Goal: Information Seeking & Learning: Learn about a topic

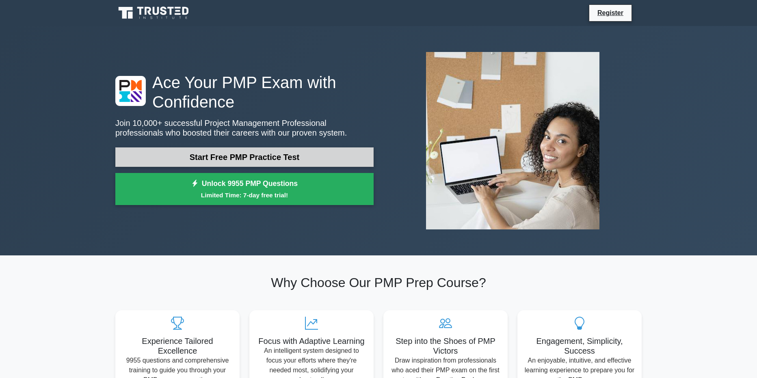
click at [278, 153] on link "Start Free PMP Practice Test" at bounding box center [244, 156] width 258 height 19
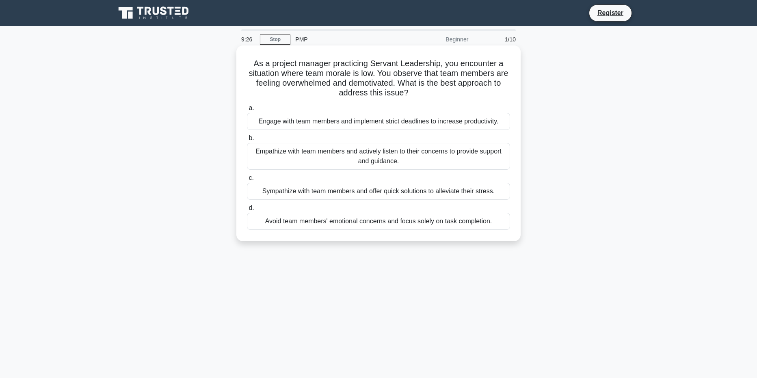
click at [320, 157] on div "Empathize with team members and actively listen to their concerns to provide su…" at bounding box center [378, 156] width 263 height 27
click at [247, 141] on input "b. Empathize with team members and actively listen to their concerns to provide…" at bounding box center [247, 138] width 0 height 5
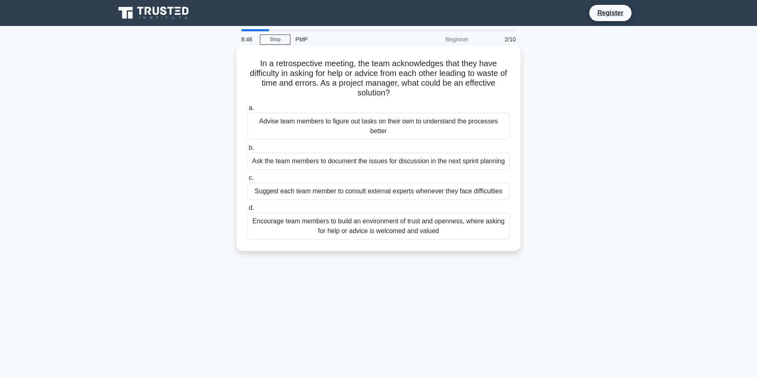
click at [286, 228] on div "Encourage team members to build an environment of trust and openness, where ask…" at bounding box center [378, 226] width 263 height 27
click at [247, 211] on input "d. Encourage team members to build an environment of trust and openness, where …" at bounding box center [247, 208] width 0 height 5
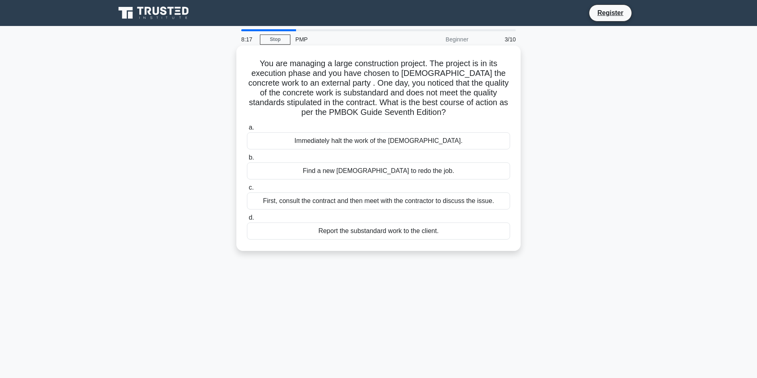
click at [477, 201] on div "First, consult the contract and then meet with the contractor to discuss the is…" at bounding box center [378, 201] width 263 height 17
click at [247, 191] on input "c. First, consult the contract and then meet with the contractor to discuss the…" at bounding box center [247, 187] width 0 height 5
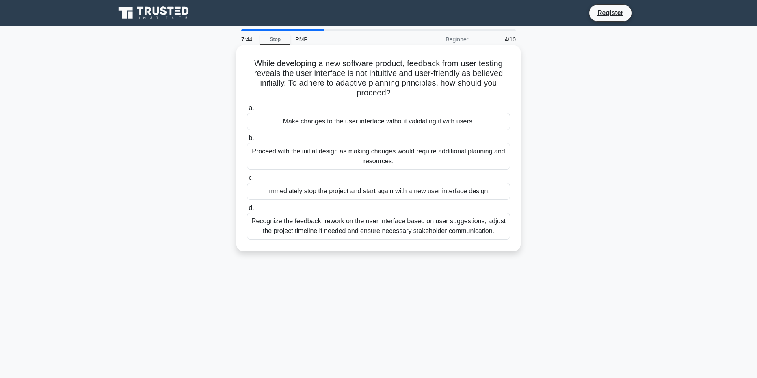
click at [426, 225] on div "Recognize the feedback, rework on the user interface based on user suggestions,…" at bounding box center [378, 226] width 263 height 27
click at [247, 211] on input "d. Recognize the feedback, rework on the user interface based on user suggestio…" at bounding box center [247, 208] width 0 height 5
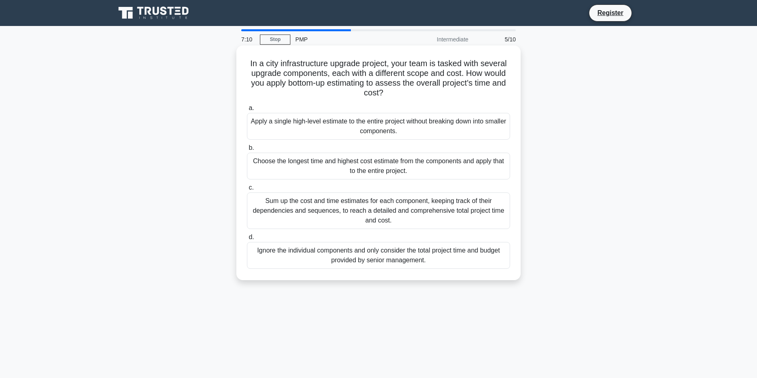
click at [452, 214] on div "Sum up the cost and time estimates for each component, keeping track of their d…" at bounding box center [378, 211] width 263 height 37
click at [247, 191] on input "c. Sum up the cost and time estimates for each component, keeping track of thei…" at bounding box center [247, 187] width 0 height 5
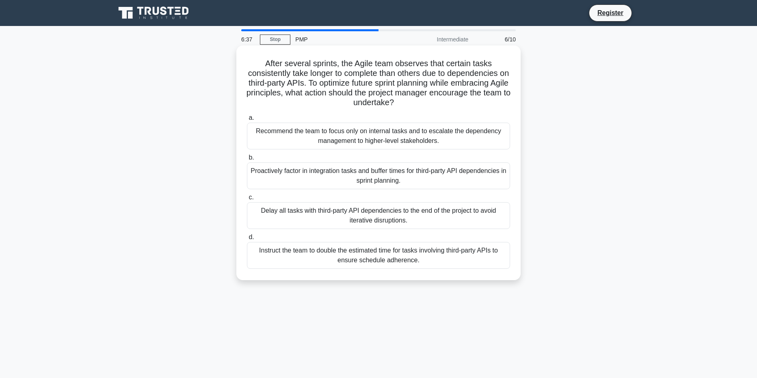
click at [334, 176] on div "Proactively factor in integration tasks and buffer times for third-party API de…" at bounding box center [378, 175] width 263 height 27
click at [247, 160] on input "b. Proactively factor in integration tasks and buffer times for third-party API…" at bounding box center [247, 157] width 0 height 5
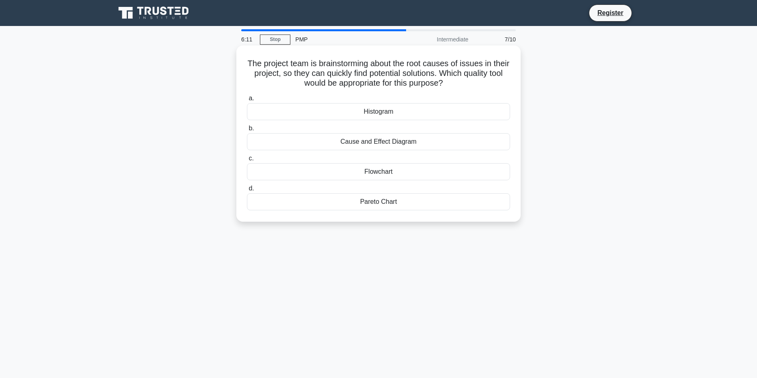
click at [390, 204] on div "Pareto Chart" at bounding box center [378, 201] width 263 height 17
click at [247, 191] on input "d. Pareto Chart" at bounding box center [247, 188] width 0 height 5
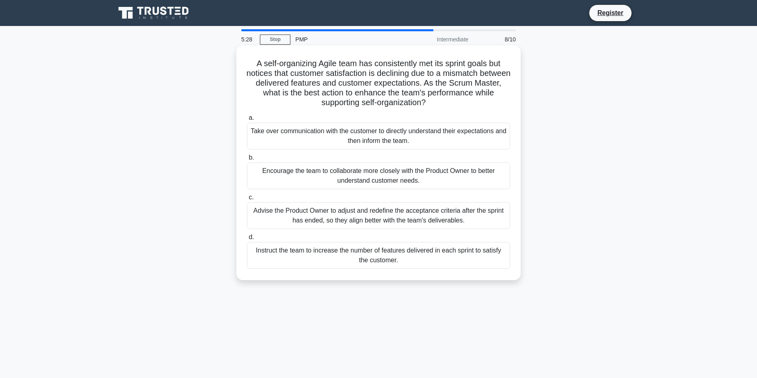
click at [450, 178] on div "Encourage the team to collaborate more closely with the Product Owner to better…" at bounding box center [378, 175] width 263 height 27
click at [247, 160] on input "b. Encourage the team to collaborate more closely with the Product Owner to bet…" at bounding box center [247, 157] width 0 height 5
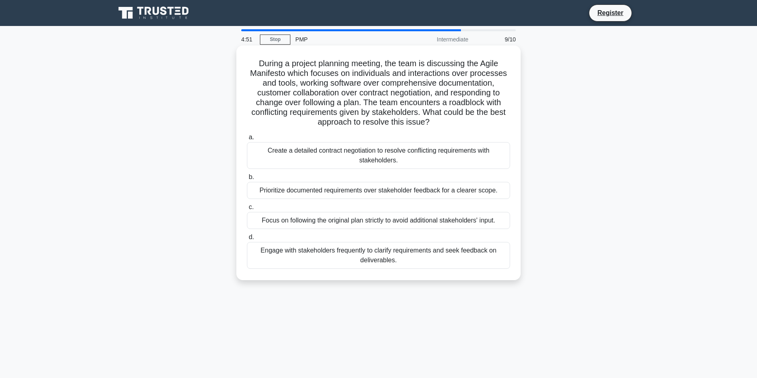
click at [449, 256] on div "Engage with stakeholders frequently to clarify requirements and seek feedback o…" at bounding box center [378, 255] width 263 height 27
click at [247, 240] on input "d. Engage with stakeholders frequently to clarify requirements and seek feedbac…" at bounding box center [247, 237] width 0 height 5
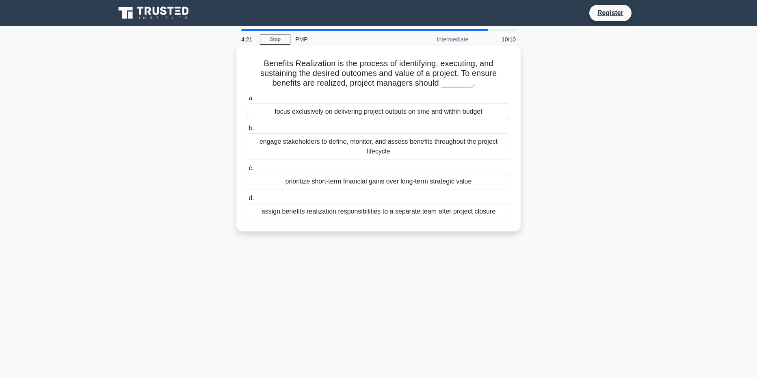
click at [301, 149] on div "engage stakeholders to define, monitor, and assess benefits throughout the proj…" at bounding box center [378, 146] width 263 height 27
click at [247, 131] on input "b. engage stakeholders to define, monitor, and assess benefits throughout the p…" at bounding box center [247, 128] width 0 height 5
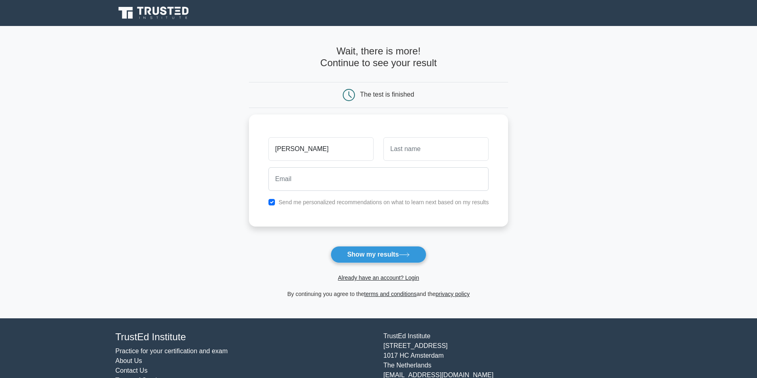
type input "Jofin"
type input "Kurien"
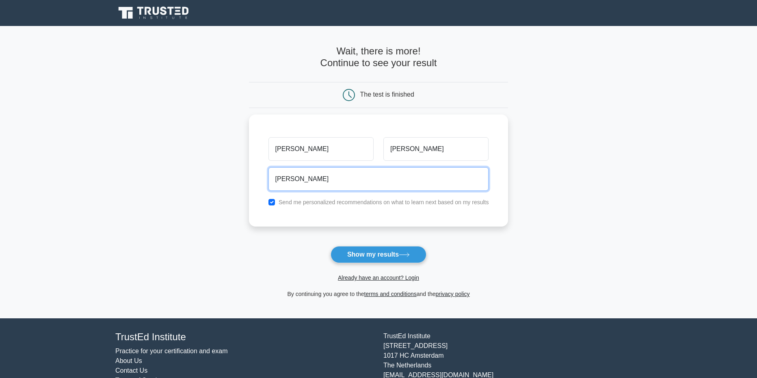
type input "jofinkurien537@gmail.com"
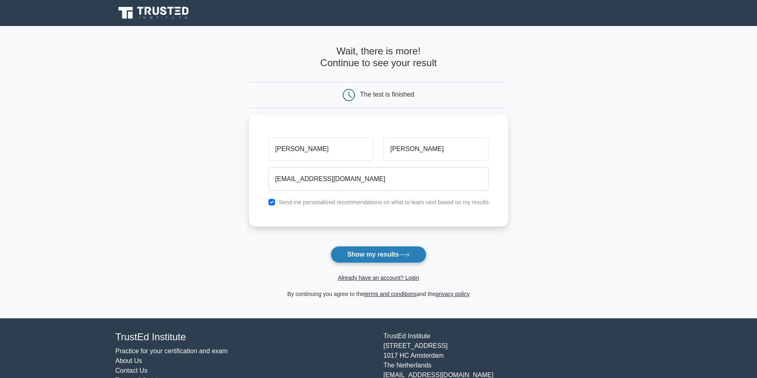
click at [398, 251] on button "Show my results" at bounding box center [379, 254] width 96 height 17
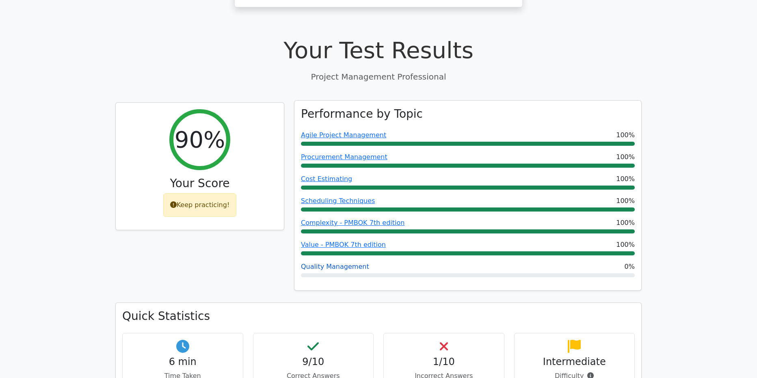
scroll to position [284, 0]
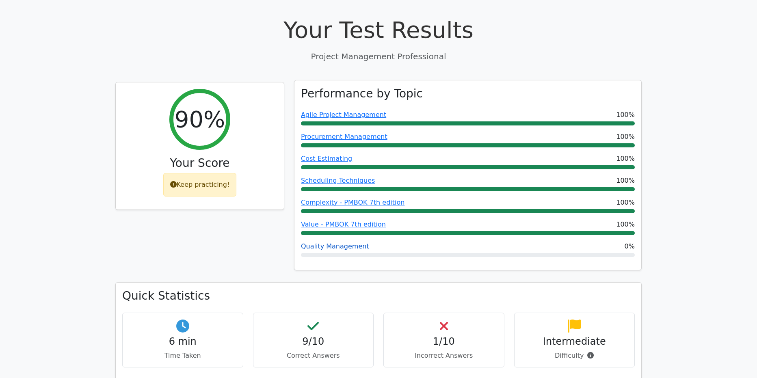
click at [340, 243] on link "Quality Management" at bounding box center [335, 247] width 68 height 8
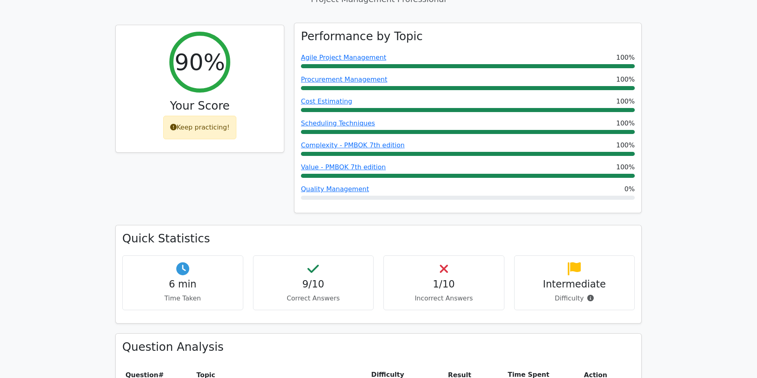
scroll to position [366, 0]
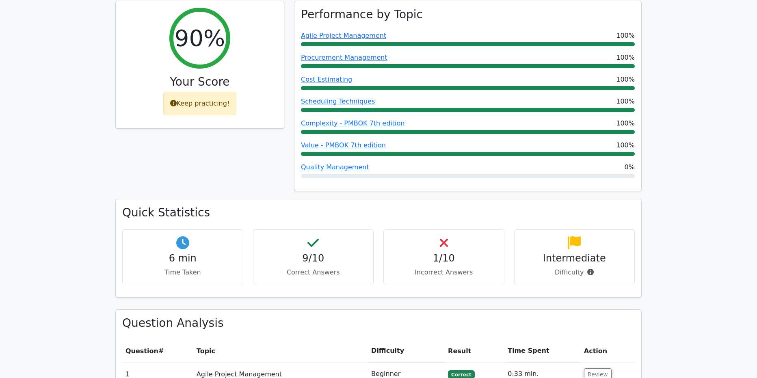
click at [452, 253] on h4 "1/10" at bounding box center [443, 259] width 107 height 12
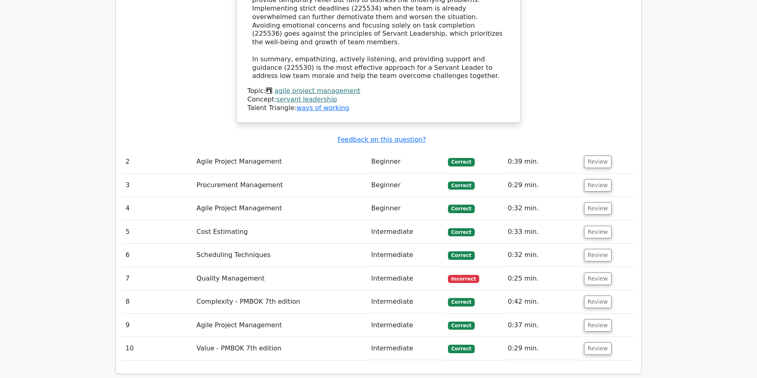
scroll to position [1056, 0]
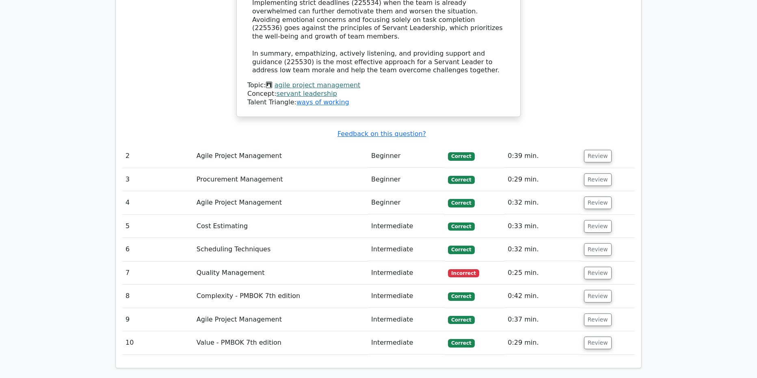
click at [460, 269] on span "Incorrect" at bounding box center [463, 273] width 31 height 8
click at [593, 267] on button "Review" at bounding box center [598, 273] width 28 height 13
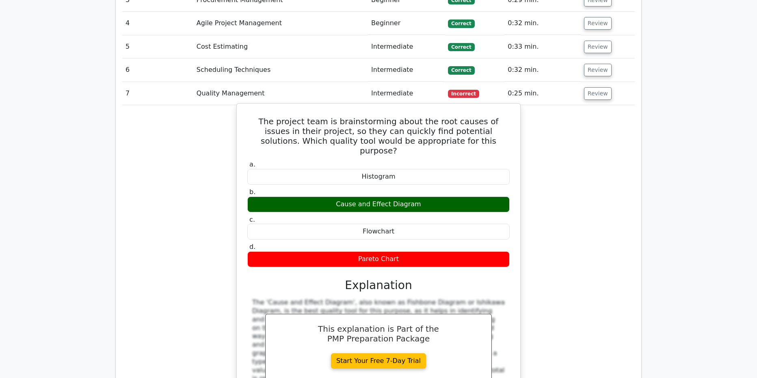
scroll to position [1215, 0]
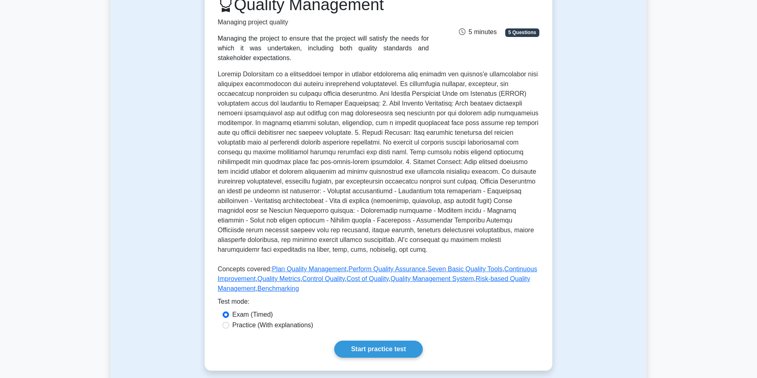
scroll to position [122, 0]
